Goal: Task Accomplishment & Management: Use online tool/utility

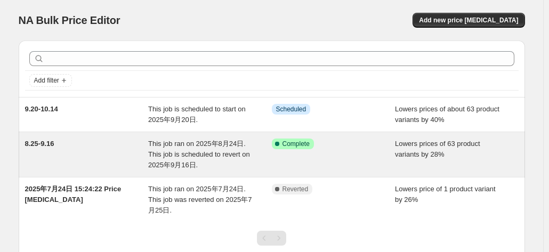
click at [214, 152] on span "This job ran on 2025年8月24日. This job is scheduled to revert on 2025年9月16日." at bounding box center [199, 154] width 102 height 29
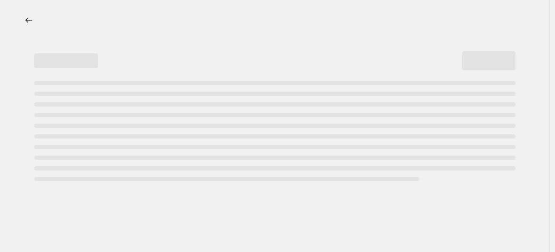
select select "percentage"
select select "no_change"
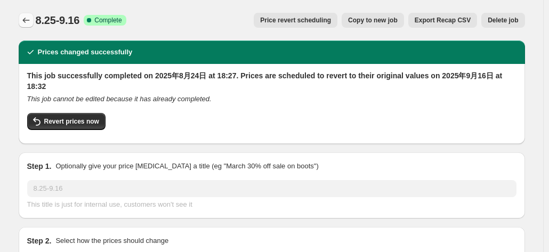
click at [27, 23] on icon "Price change jobs" at bounding box center [26, 20] width 11 height 11
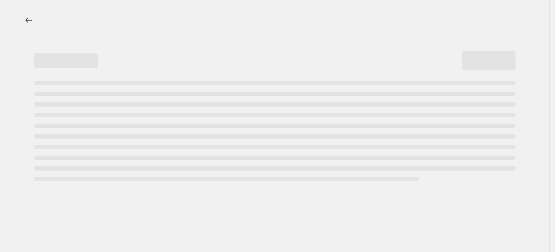
select select "percentage"
select select "no_change"
